Goal: Task Accomplishment & Management: Manage account settings

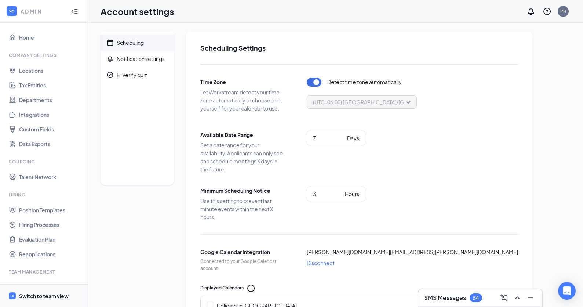
click at [33, 295] on div "Switch to team view" at bounding box center [44, 295] width 50 height 7
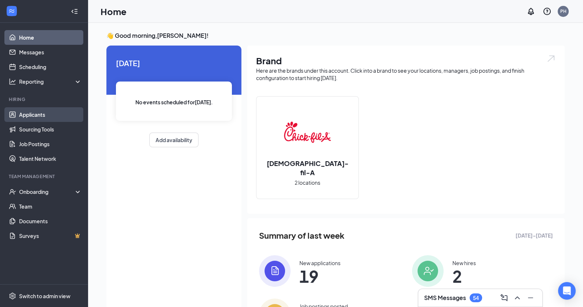
click at [32, 115] on link "Applicants" at bounding box center [50, 114] width 63 height 15
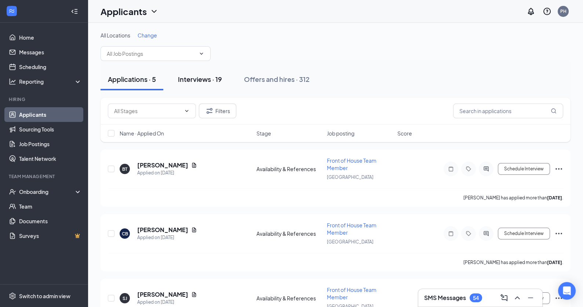
click at [196, 76] on div "Interviews · 19" at bounding box center [200, 78] width 44 height 9
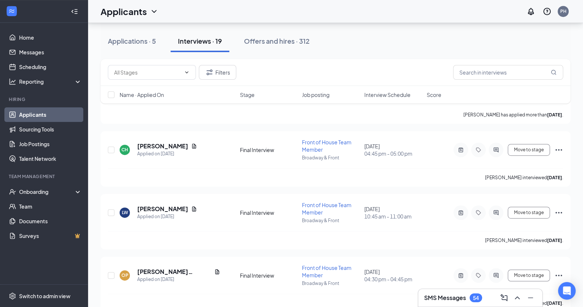
scroll to position [898, 0]
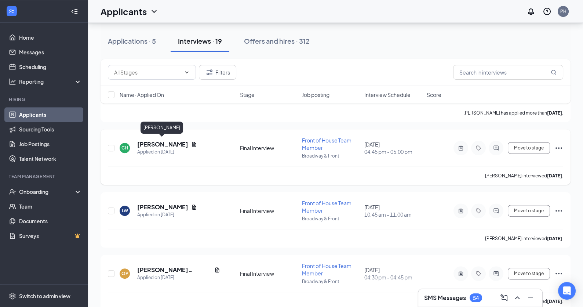
click at [156, 143] on h5 "[PERSON_NAME]" at bounding box center [162, 144] width 51 height 8
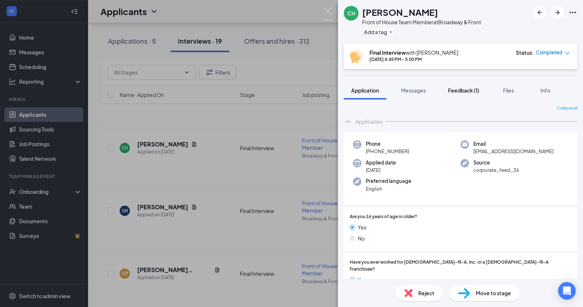
click at [470, 94] on div "Feedback (1)" at bounding box center [463, 90] width 31 height 7
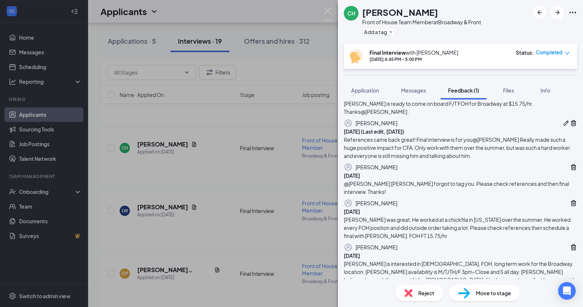
scroll to position [351, 0]
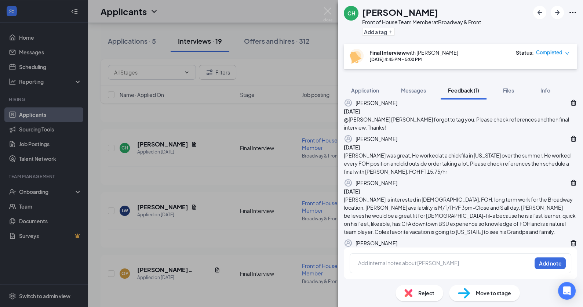
click at [390, 255] on div "Add internal notes about [PERSON_NAME] Add note" at bounding box center [461, 263] width 222 height 20
click at [383, 261] on div at bounding box center [444, 263] width 173 height 8
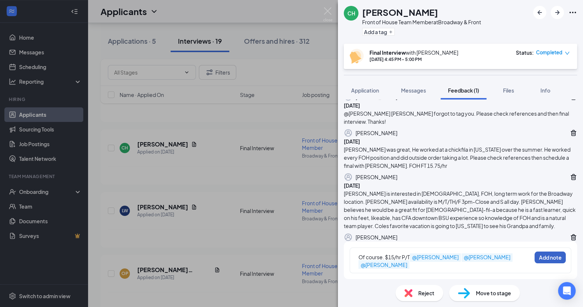
click at [551, 263] on button "Add note" at bounding box center [549, 257] width 31 height 12
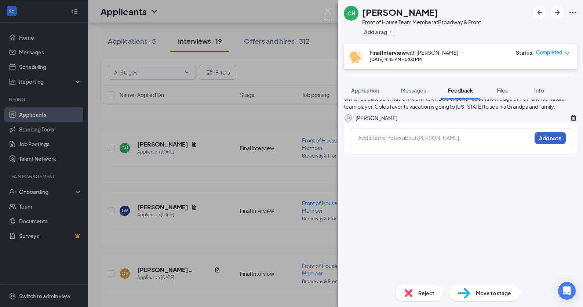
scroll to position [0, 0]
